Goal: Check status: Check status

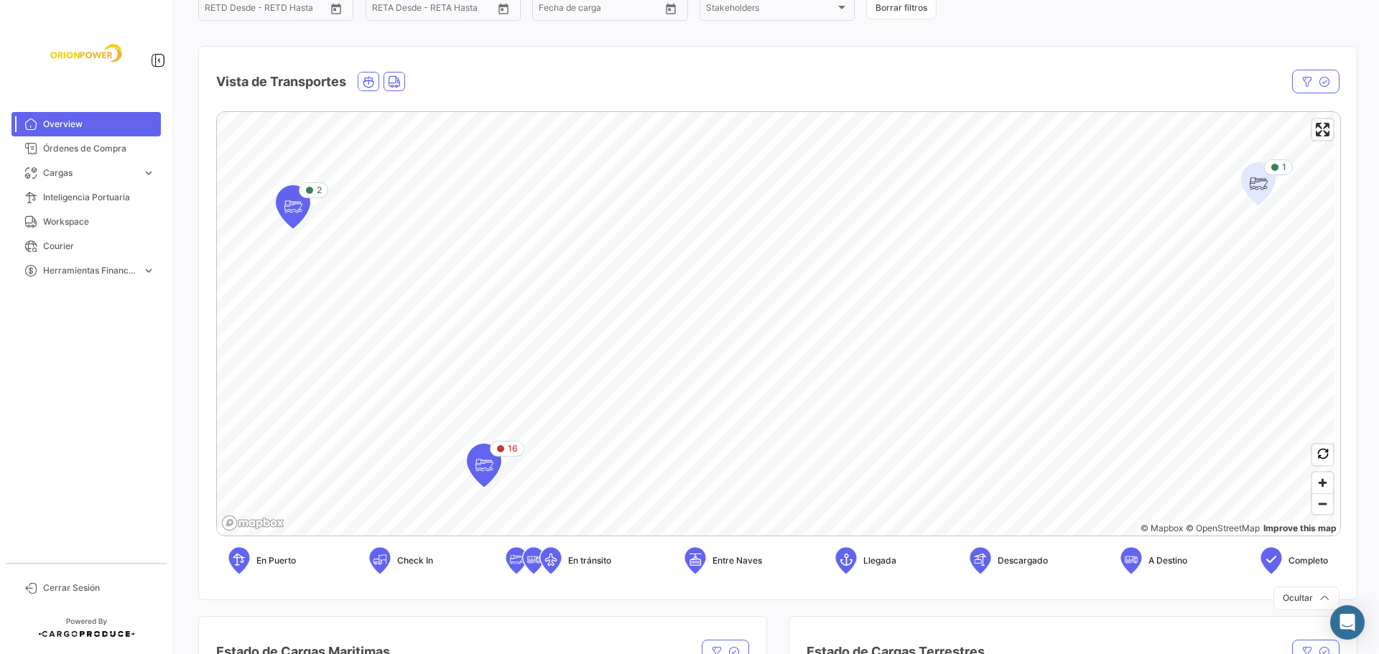
scroll to position [159, 0]
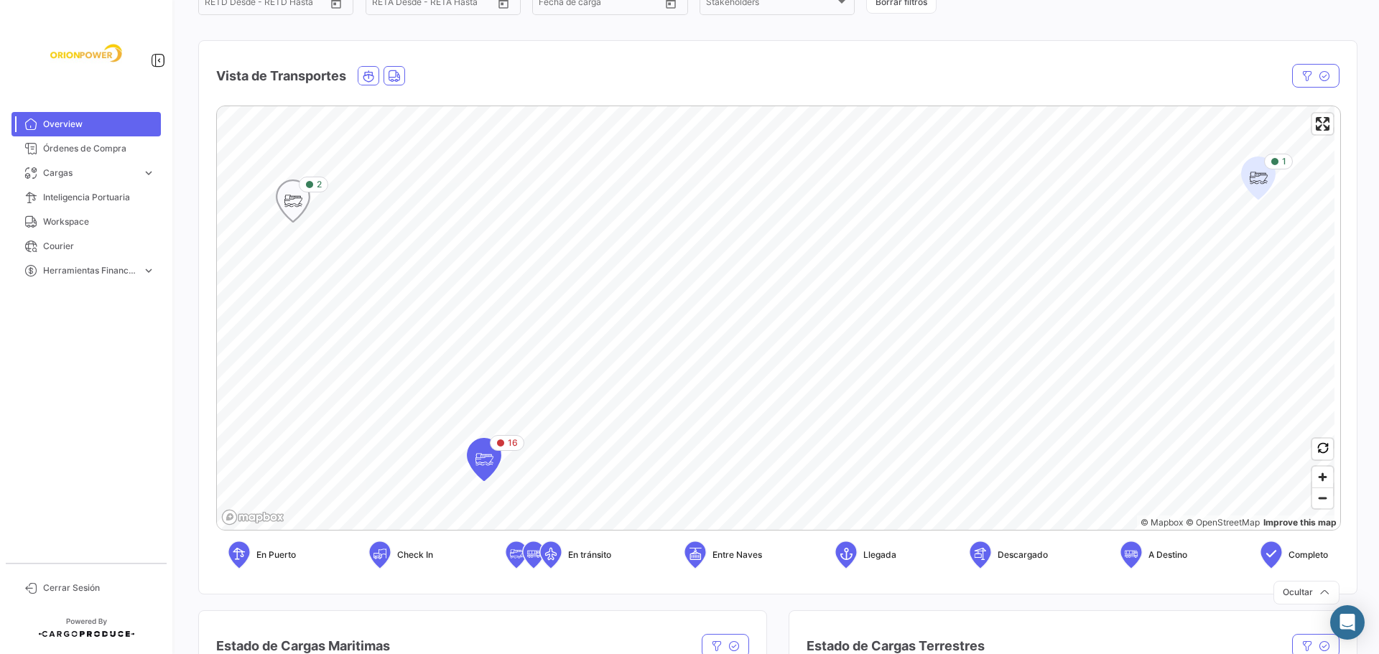
click at [290, 196] on icon "Map marker" at bounding box center [293, 201] width 20 height 30
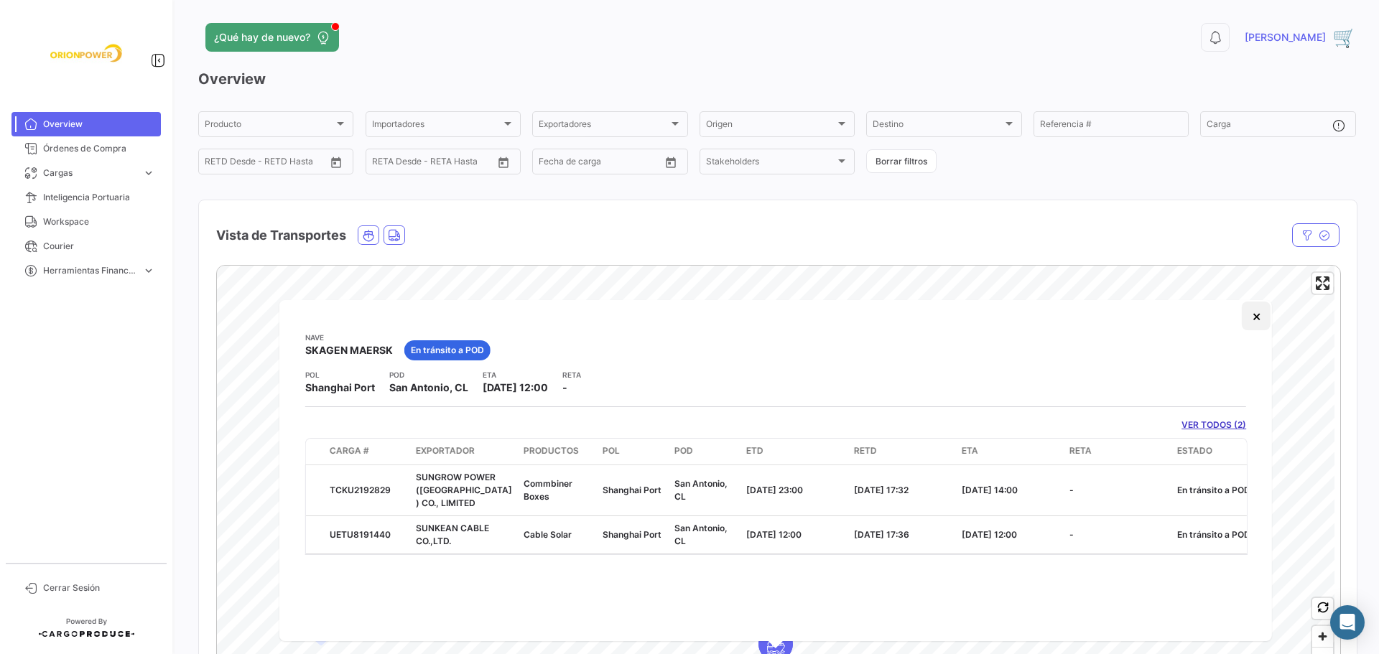
click at [1261, 320] on button "×" at bounding box center [1256, 316] width 29 height 29
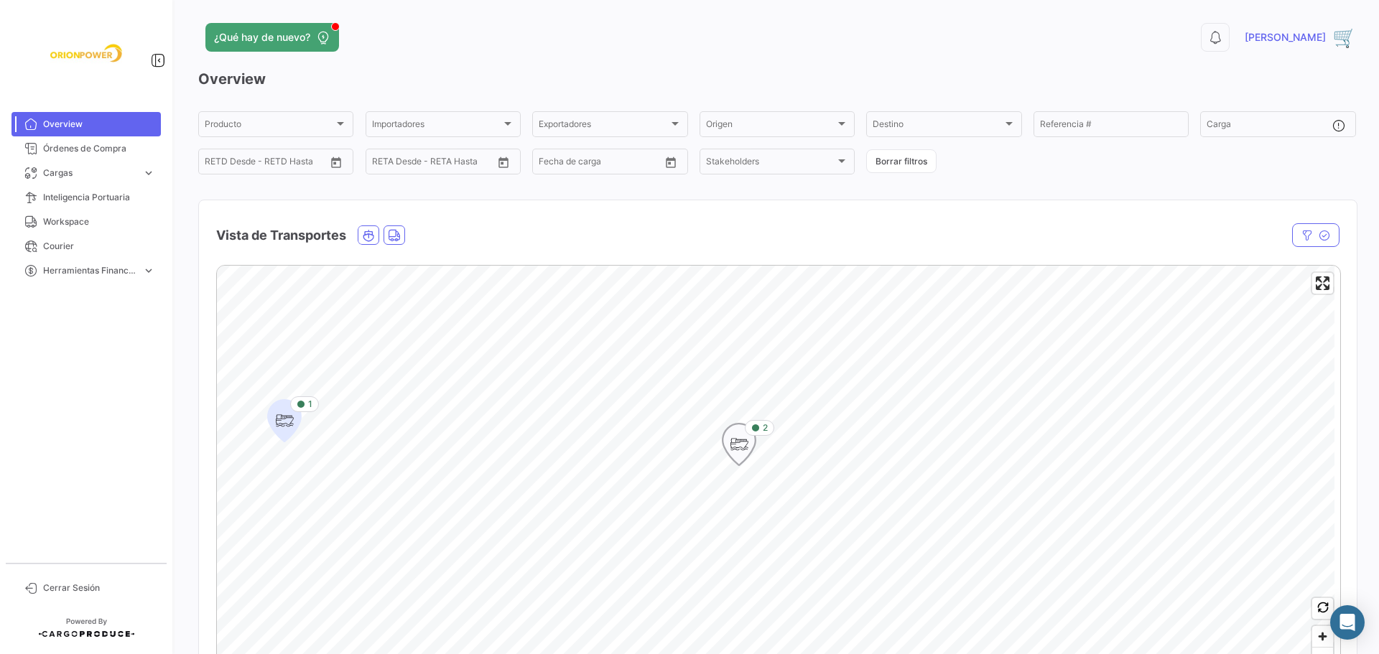
click at [734, 447] on icon "Map marker" at bounding box center [739, 445] width 20 height 30
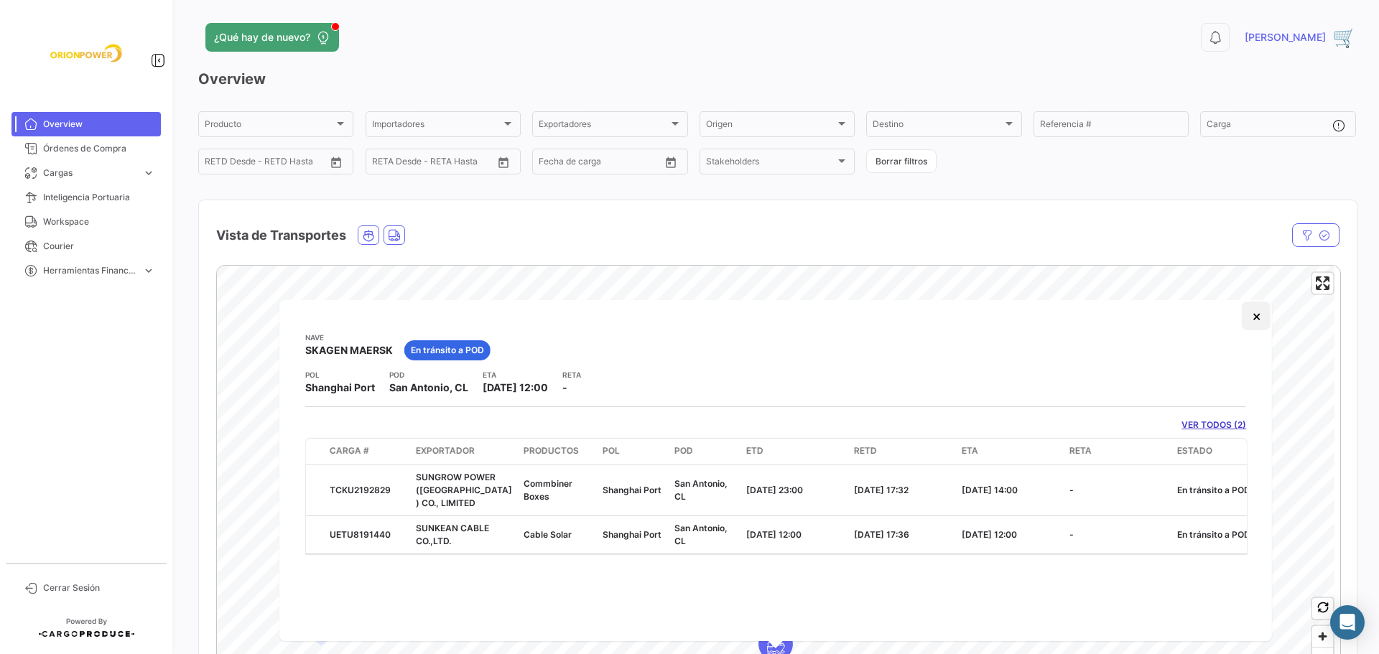
click at [1258, 322] on button "×" at bounding box center [1256, 316] width 29 height 29
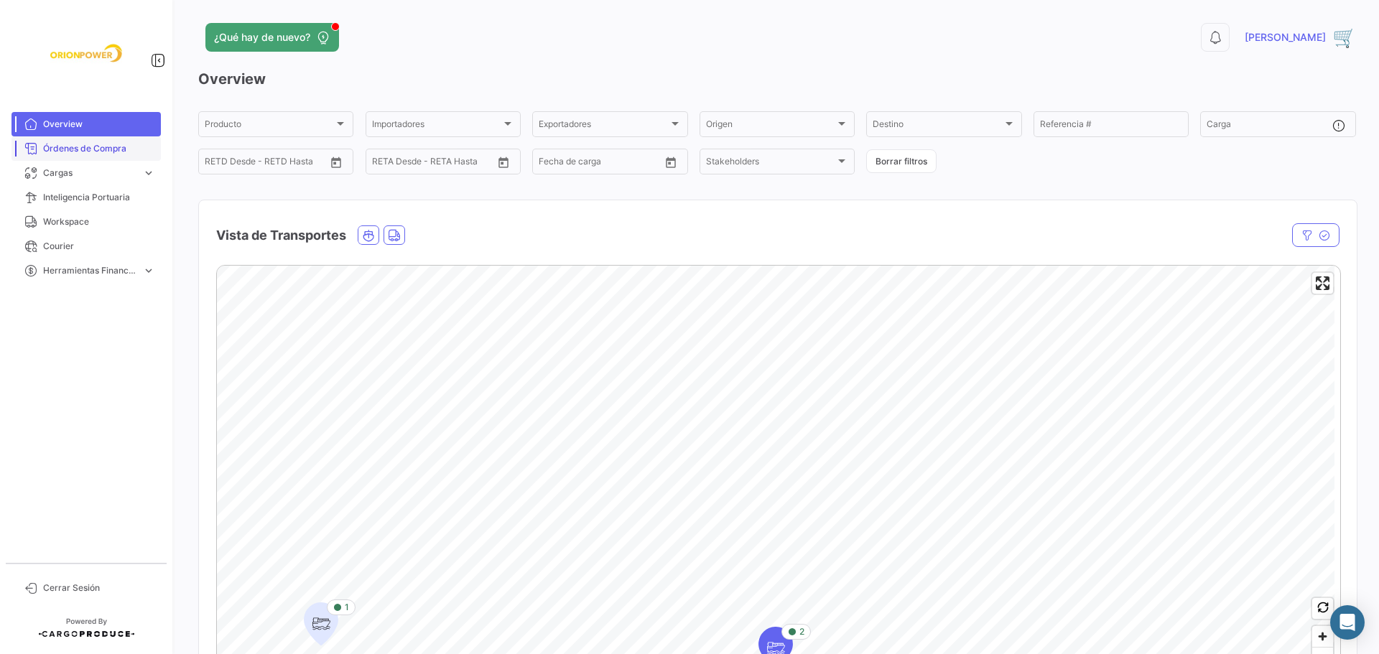
click at [84, 149] on span "Órdenes de Compra" at bounding box center [99, 148] width 112 height 13
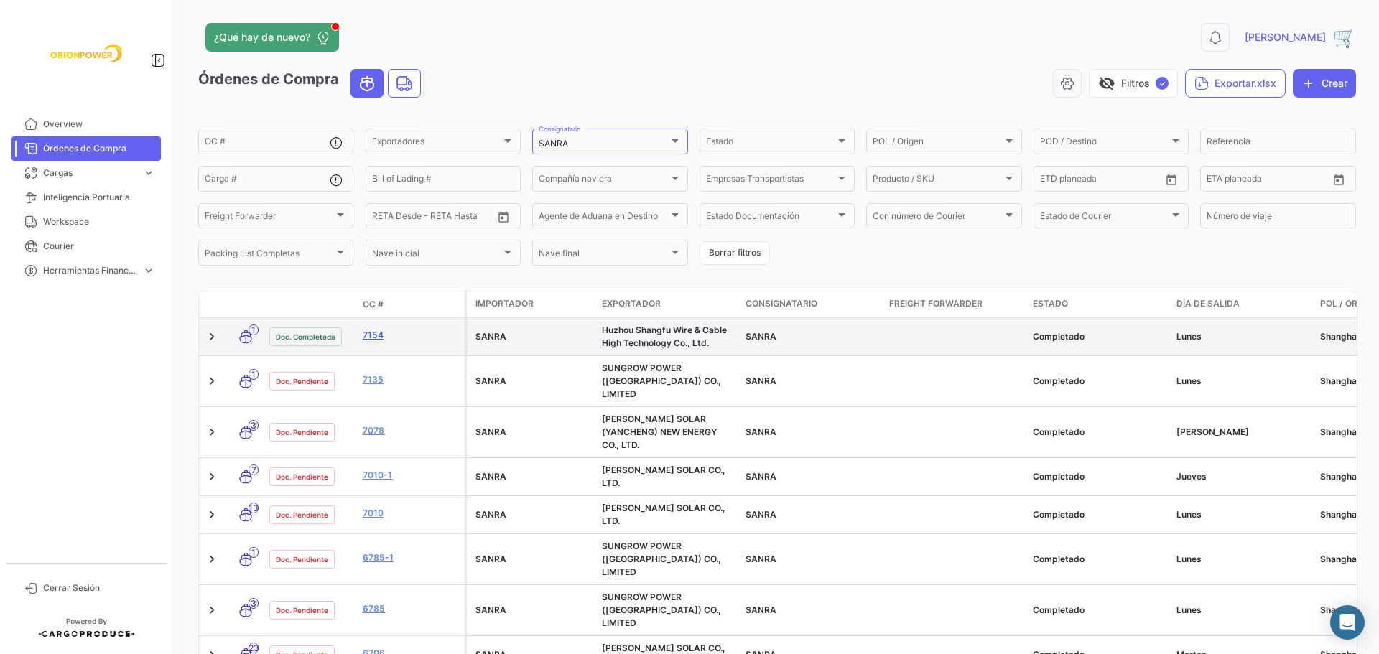
click at [371, 335] on link "7154" at bounding box center [411, 335] width 96 height 13
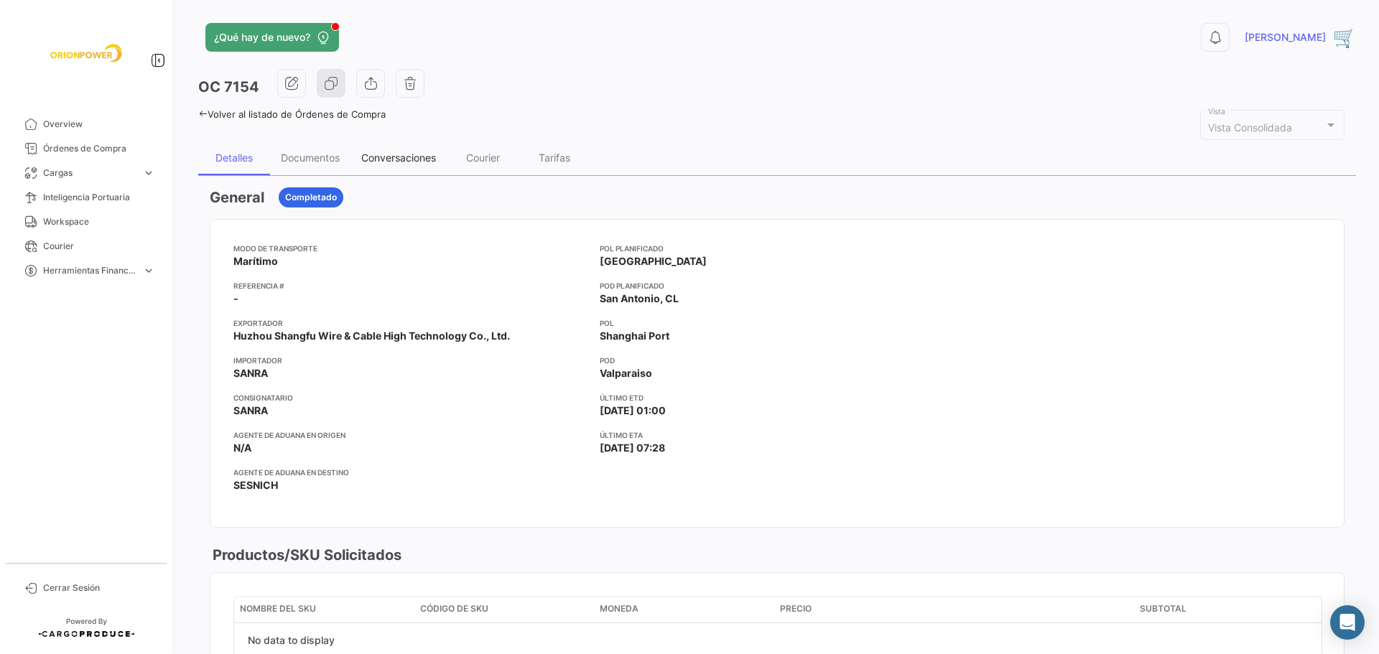
click at [401, 157] on div "Conversaciones" at bounding box center [398, 158] width 75 height 12
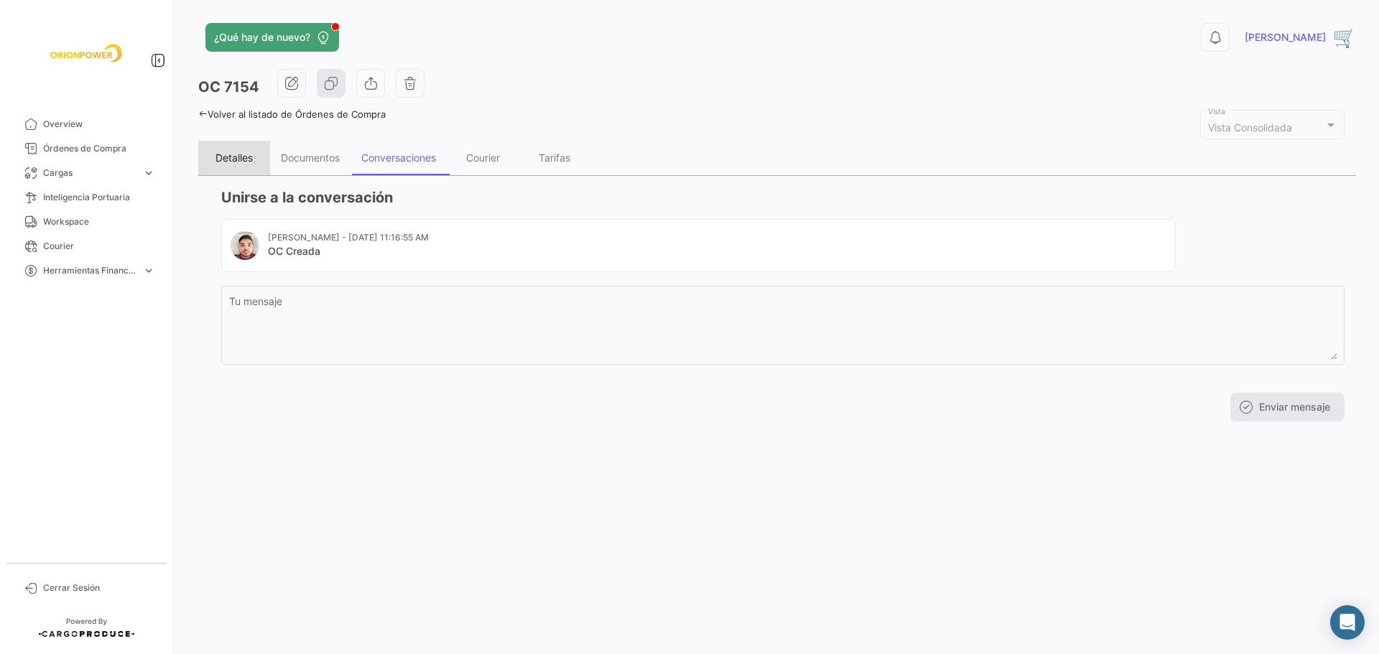
click at [238, 161] on div "Detalles" at bounding box center [233, 158] width 37 height 12
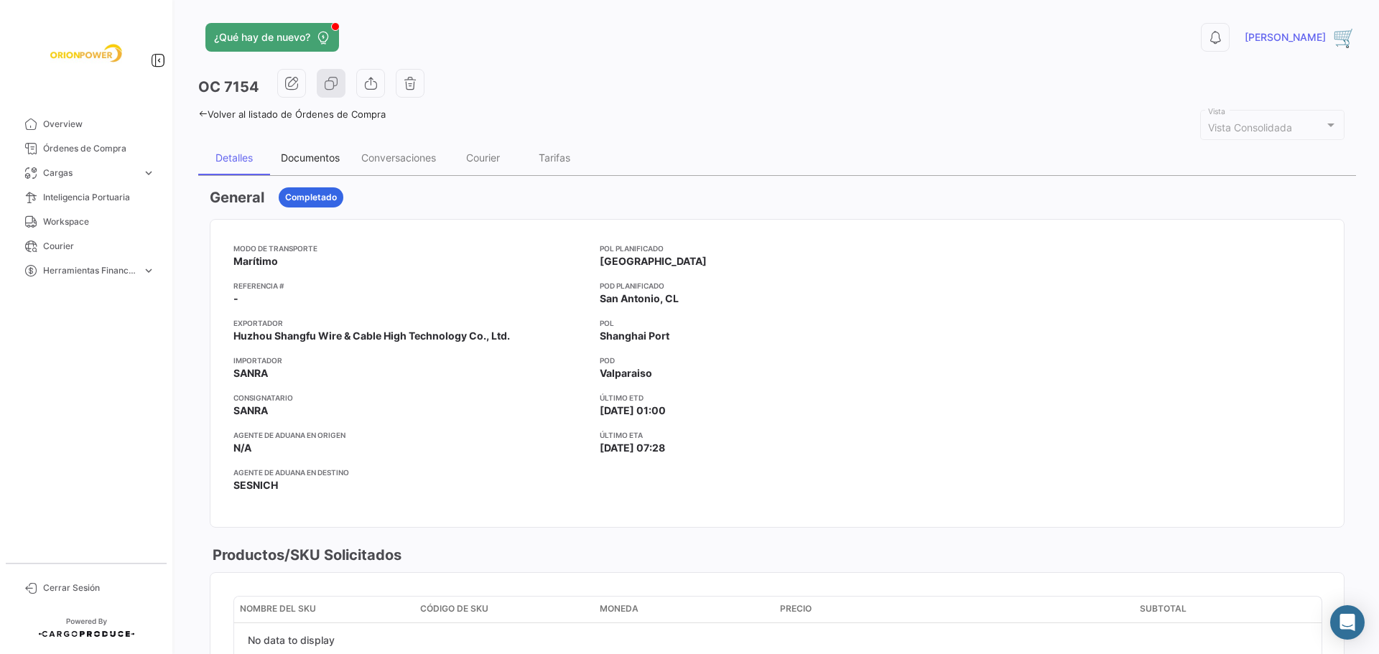
click at [307, 162] on div "Documentos" at bounding box center [310, 158] width 59 height 12
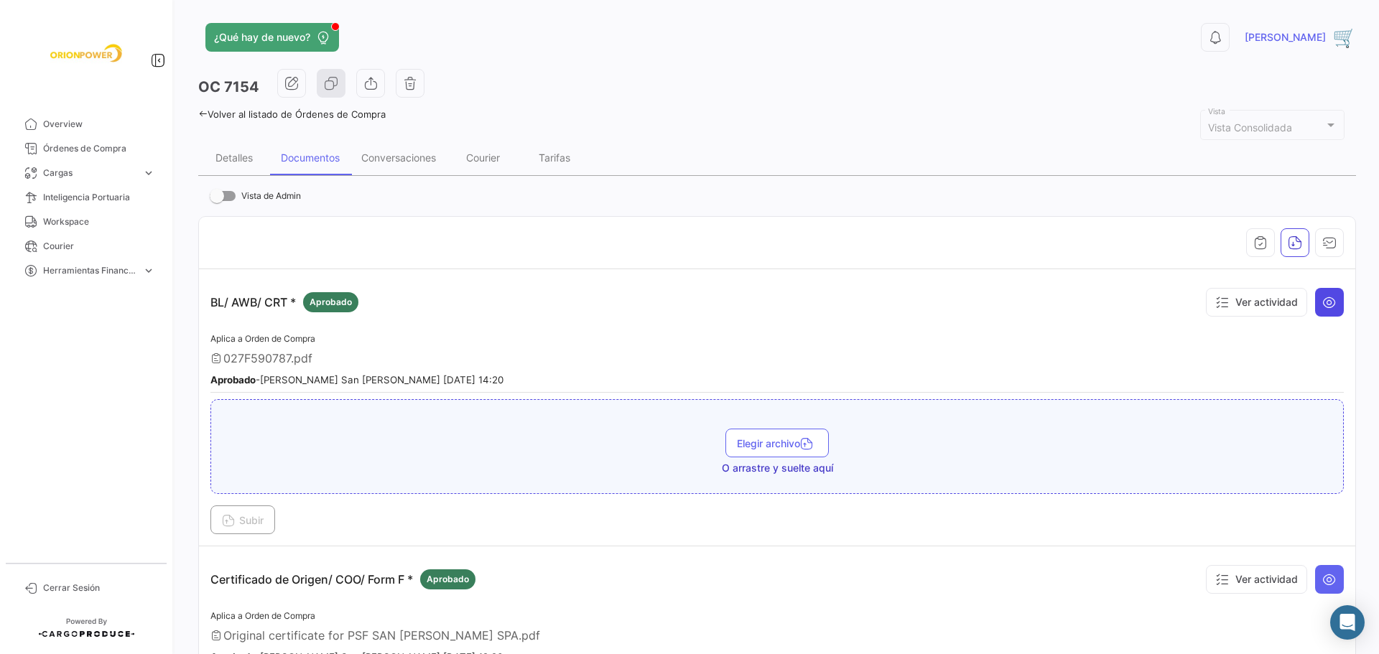
click at [1322, 299] on icon at bounding box center [1329, 302] width 14 height 14
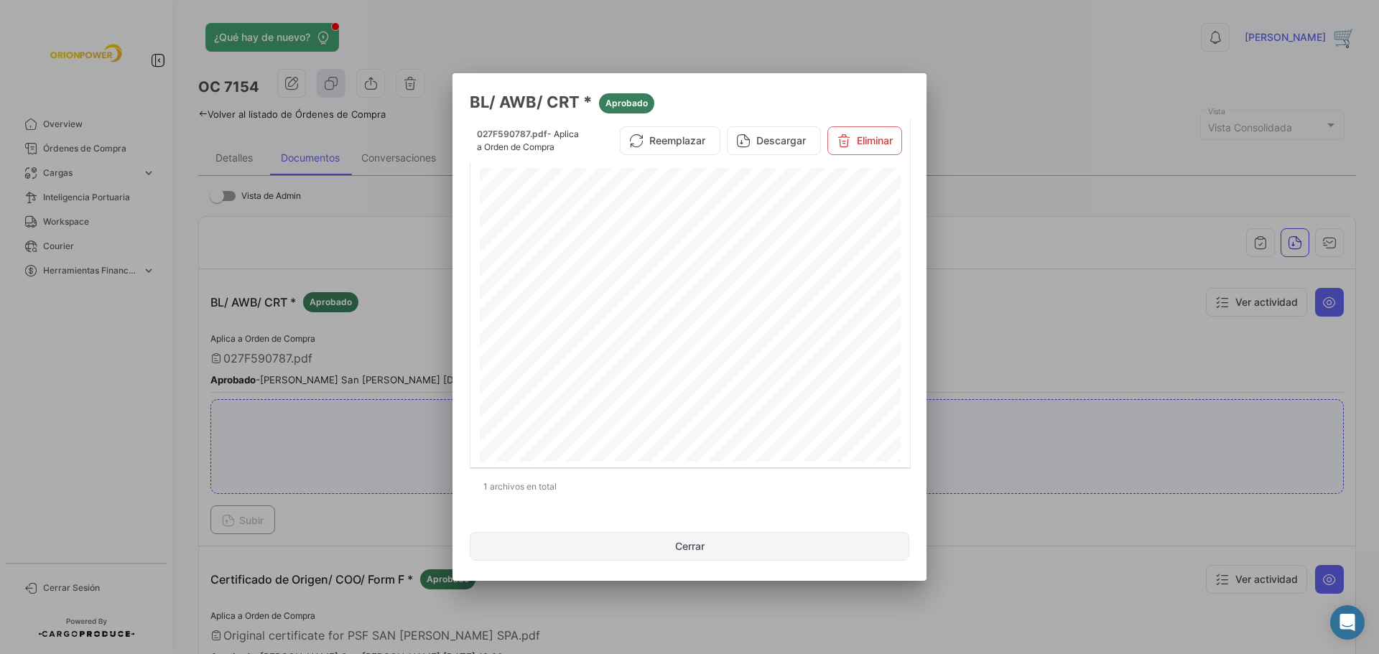
click at [688, 548] on button "Cerrar" at bounding box center [690, 546] width 440 height 29
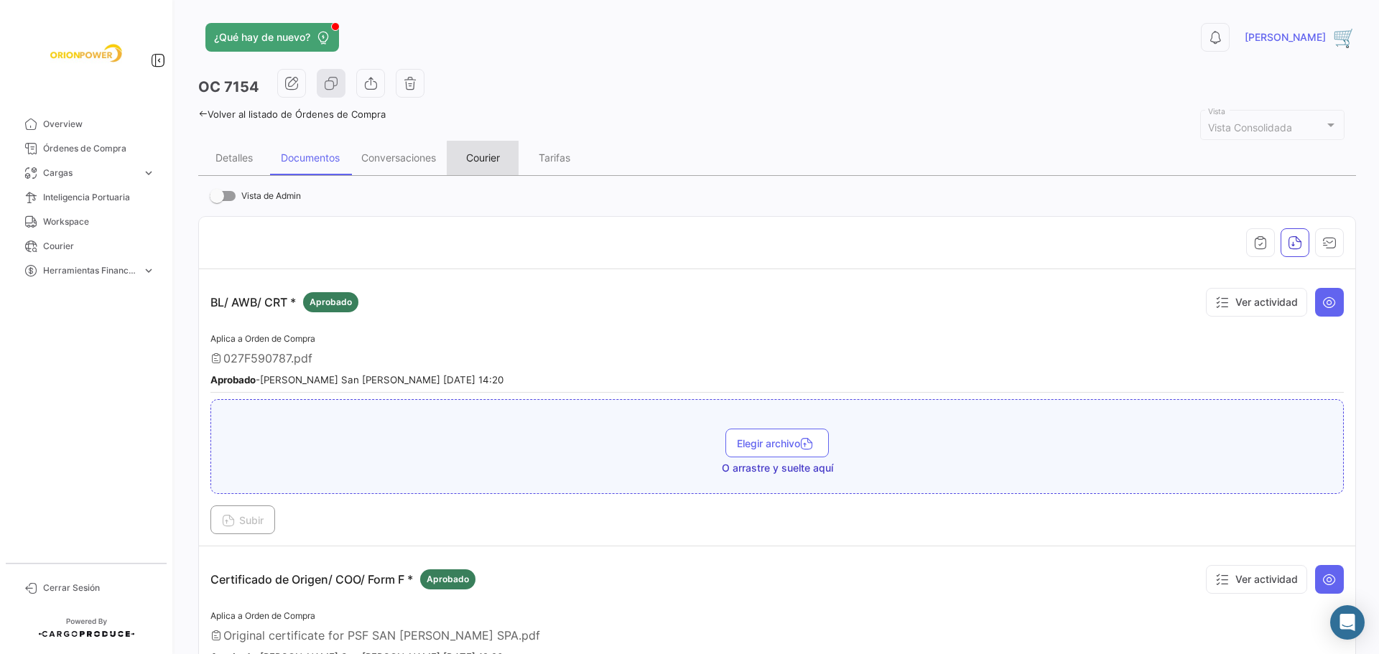
click at [493, 159] on div "Courier" at bounding box center [483, 158] width 34 height 12
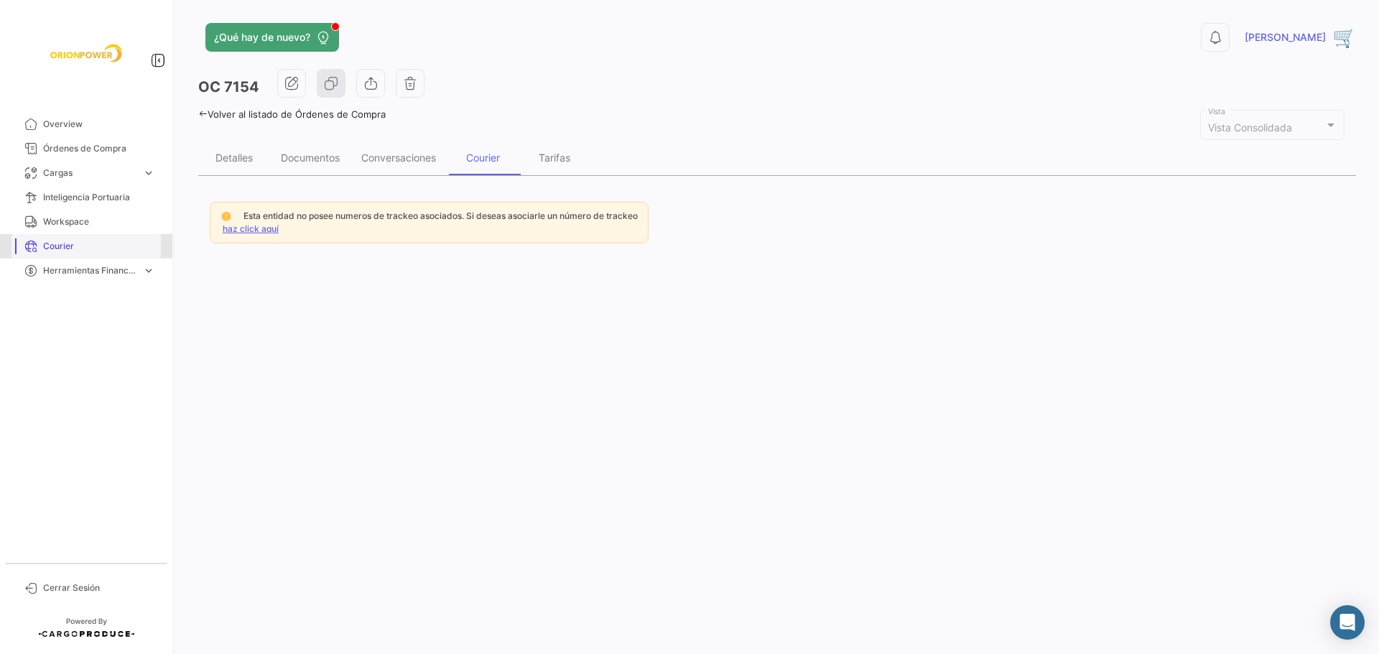
click at [56, 245] on span "Courier" at bounding box center [99, 246] width 112 height 13
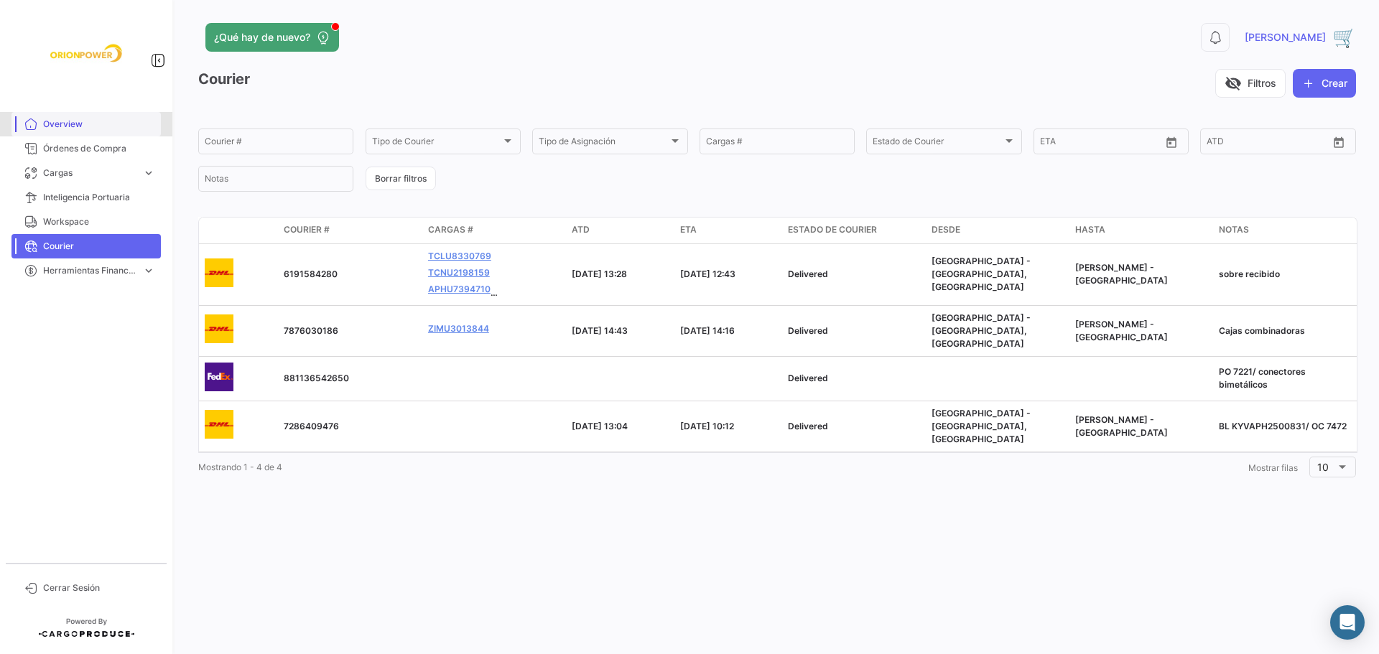
click at [73, 124] on span "Overview" at bounding box center [99, 124] width 112 height 13
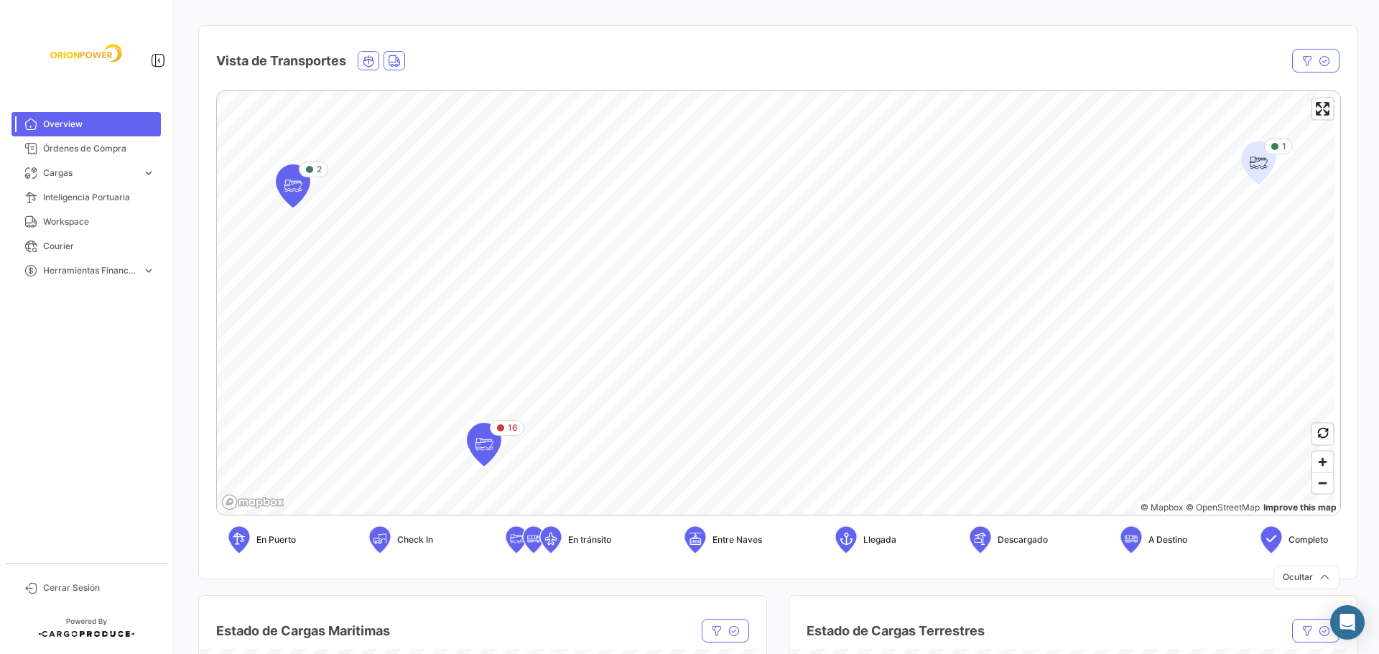
scroll to position [180, 0]
